Goal: Find specific page/section: Find specific page/section

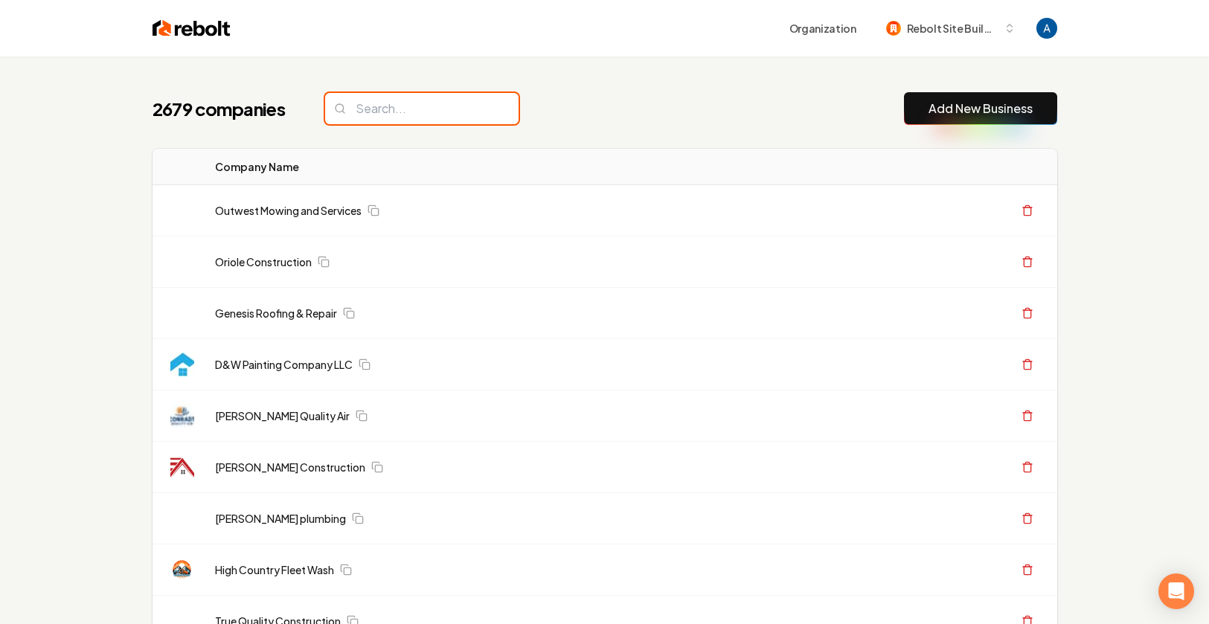
click at [378, 107] on input "search" at bounding box center [421, 108] width 193 height 31
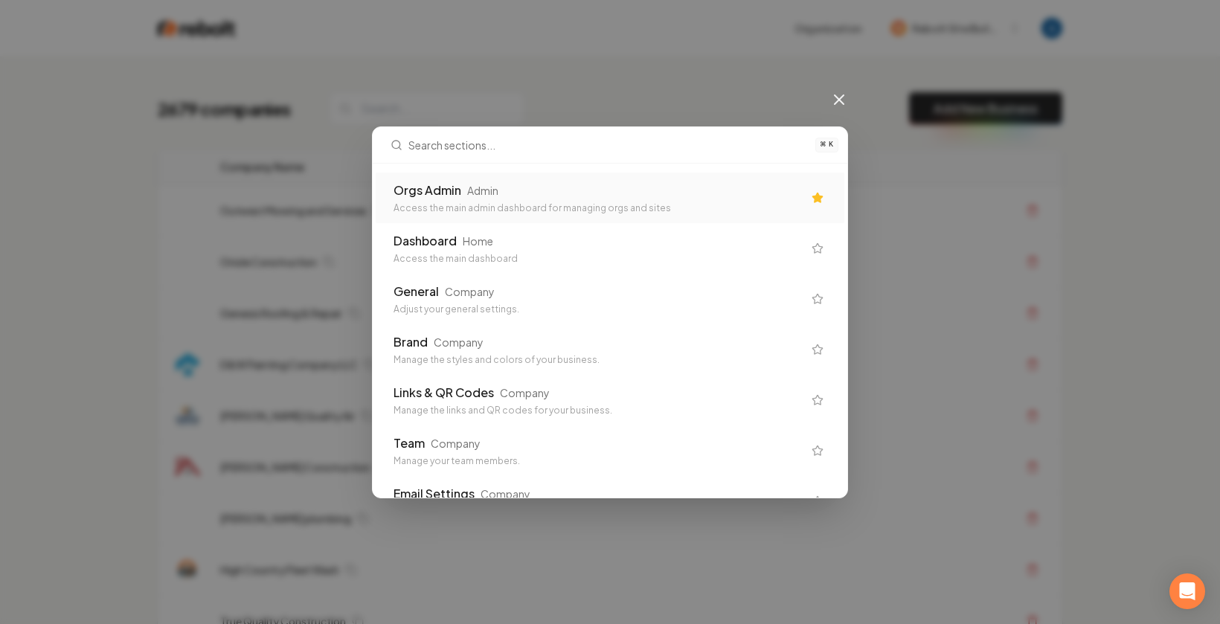
click at [507, 189] on div "Orgs Admin Admin" at bounding box center [598, 191] width 409 height 18
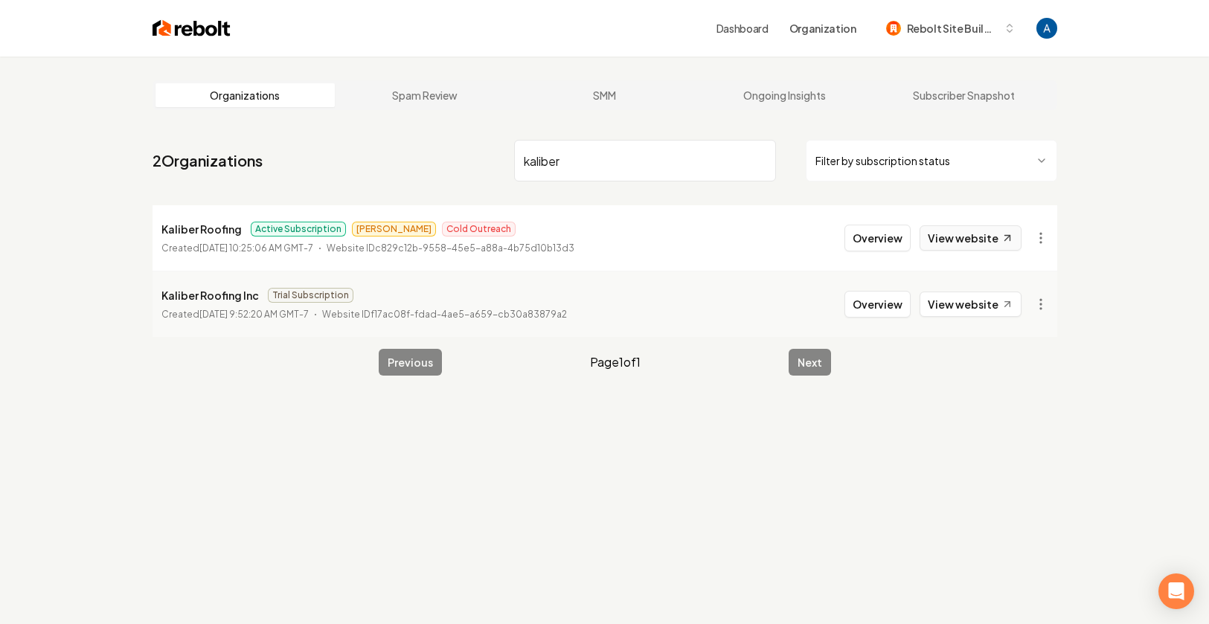
type input "kaliber"
click at [970, 243] on link "View website" at bounding box center [971, 237] width 102 height 25
click at [868, 235] on button "Overview" at bounding box center [878, 238] width 66 height 27
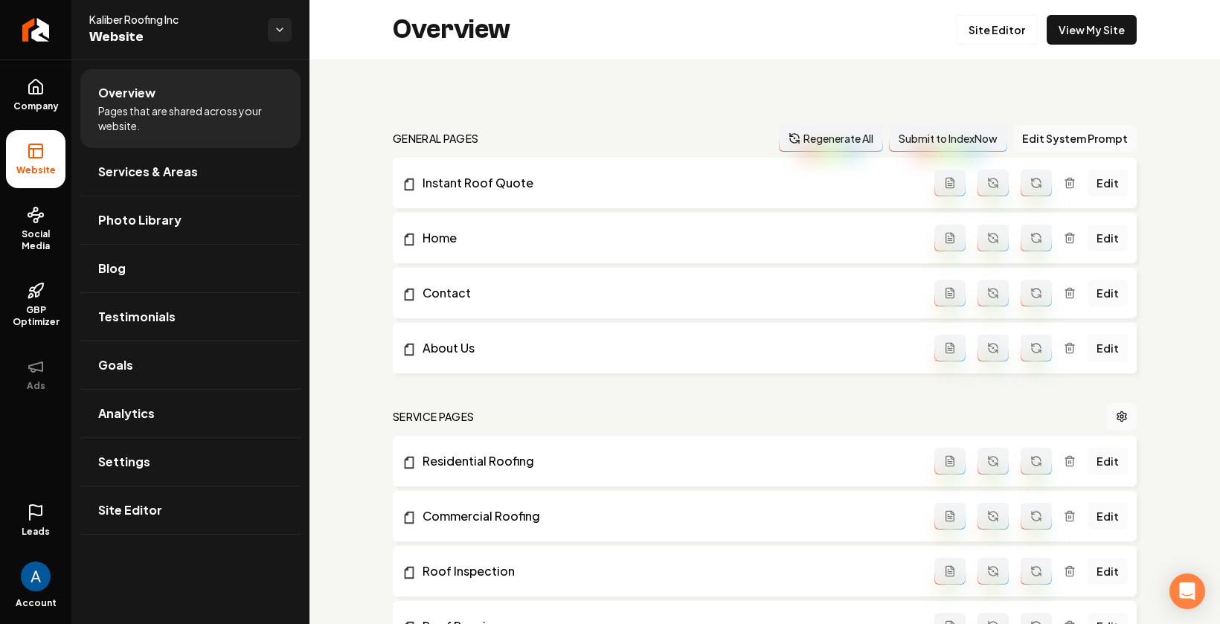
click at [24, 516] on link "Leads" at bounding box center [36, 521] width 60 height 58
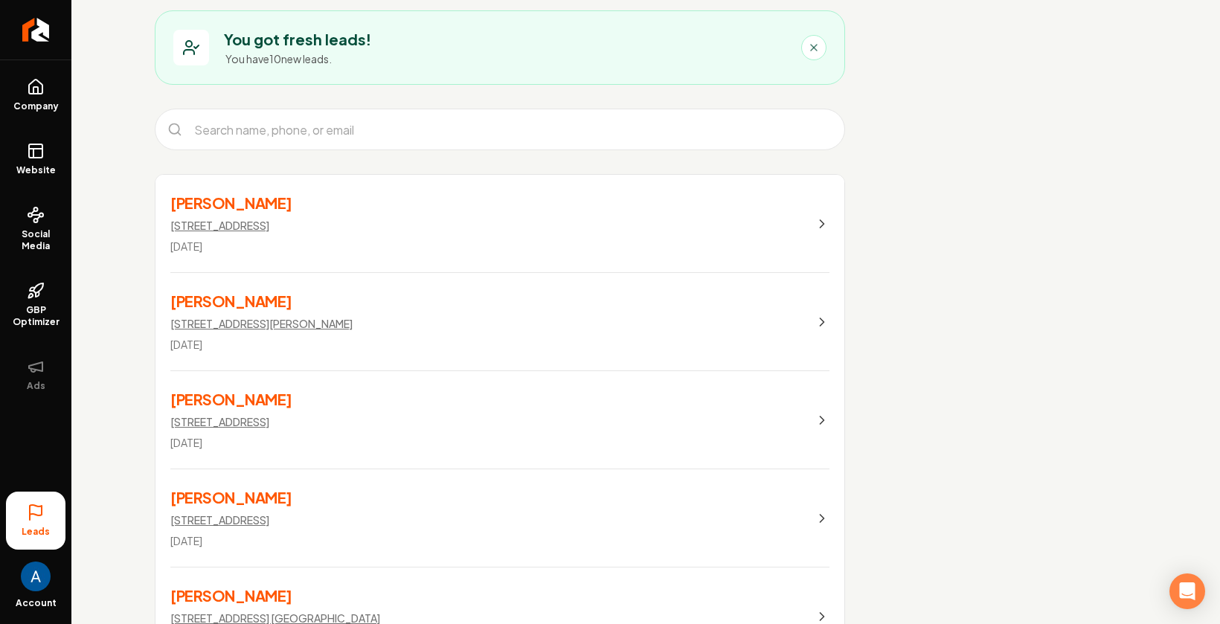
scroll to position [87, 0]
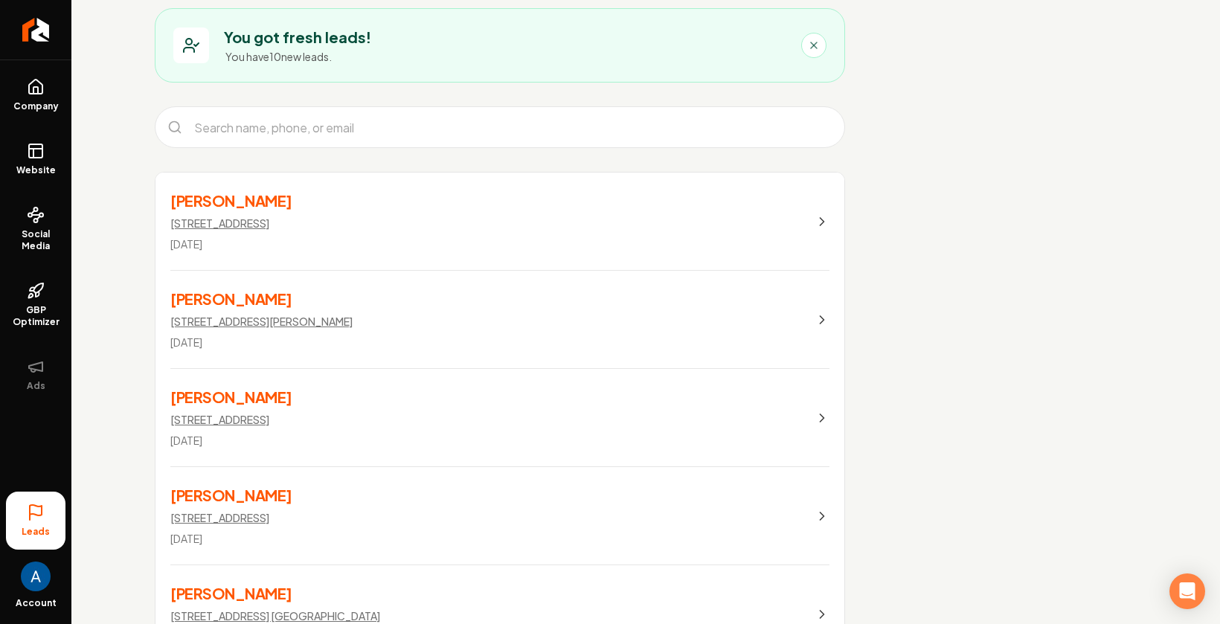
click at [514, 232] on link "[PERSON_NAME] [STREET_ADDRESS] [DATE]" at bounding box center [500, 222] width 689 height 98
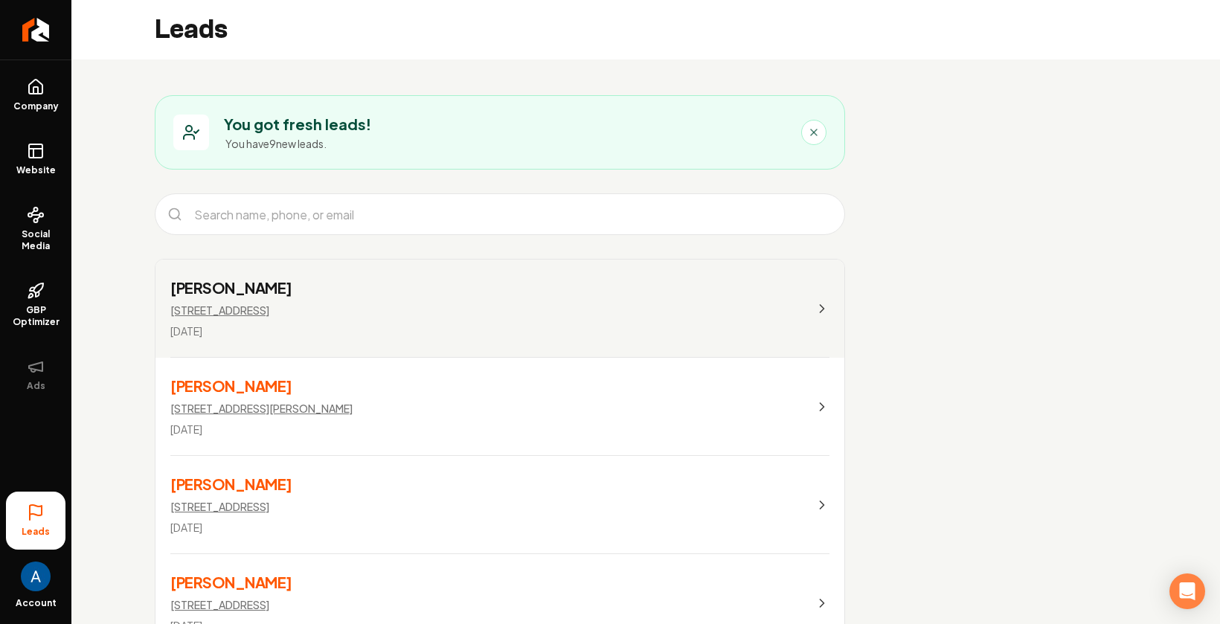
click at [815, 134] on icon "Main content area" at bounding box center [814, 132] width 6 height 6
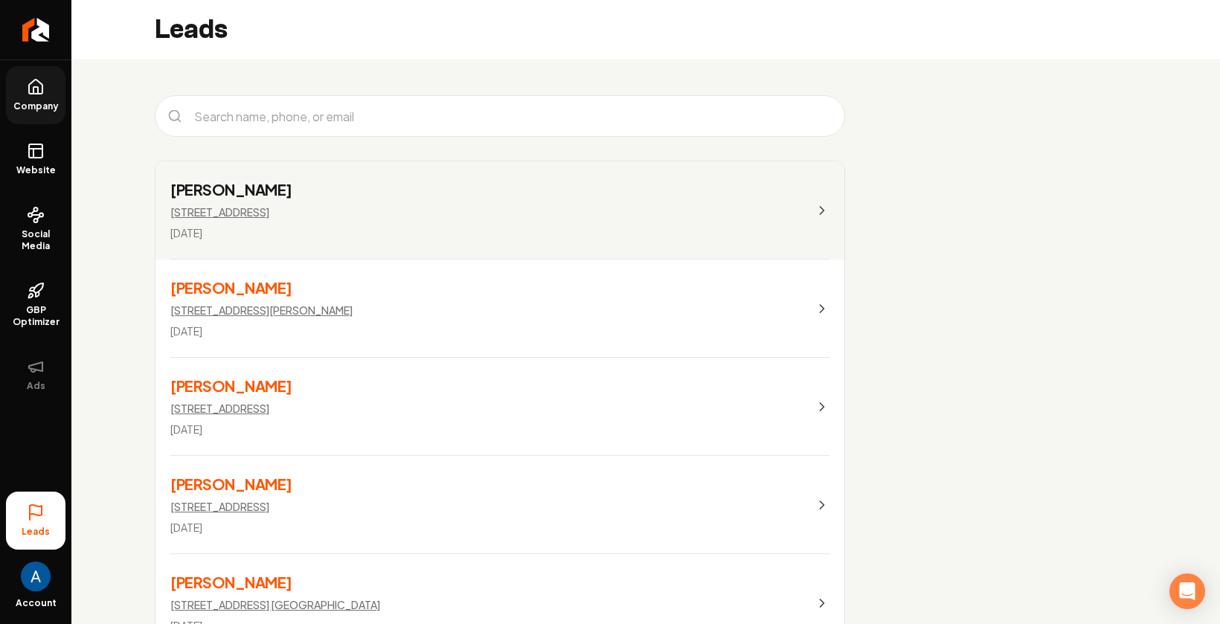
click at [45, 93] on link "Company" at bounding box center [36, 95] width 60 height 58
